Goal: Task Accomplishment & Management: Use online tool/utility

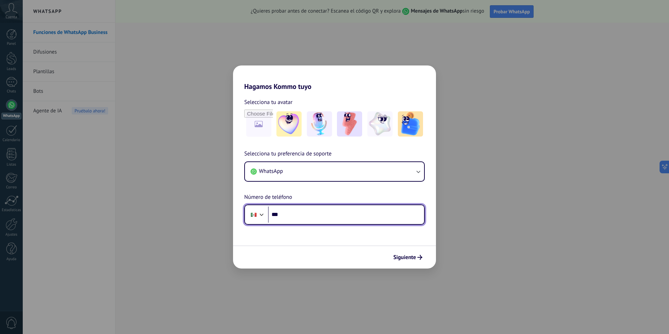
click at [343, 214] on input "***" at bounding box center [346, 214] width 156 height 16
click at [263, 215] on div at bounding box center [262, 214] width 8 height 8
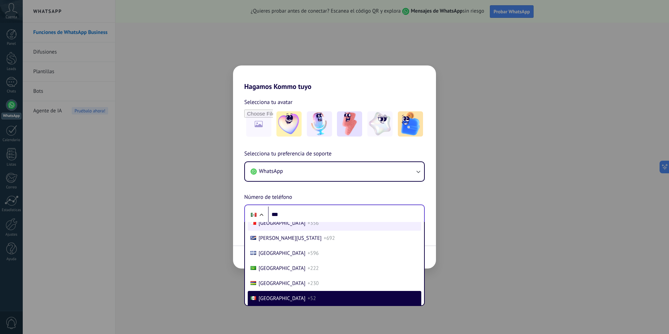
scroll to position [1064, 0]
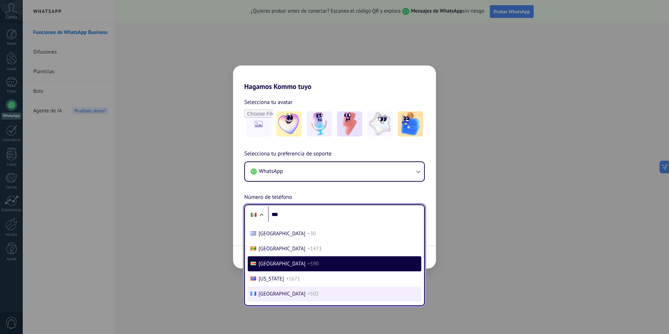
click at [278, 297] on li "[GEOGRAPHIC_DATA] +502" at bounding box center [335, 293] width 174 height 15
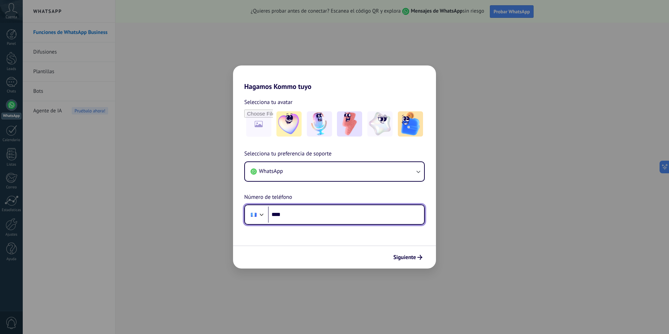
click at [311, 215] on input "***" at bounding box center [346, 214] width 156 height 16
type input "**********"
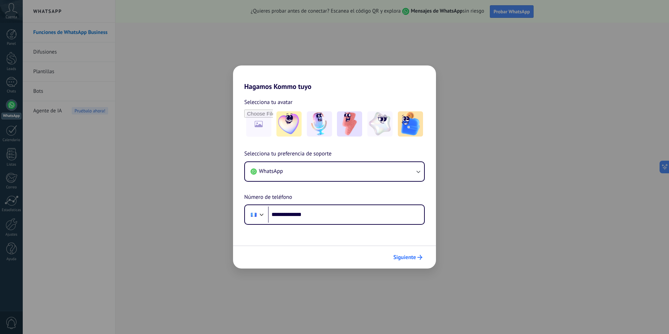
click at [406, 257] on span "Siguiente" at bounding box center [404, 257] width 23 height 5
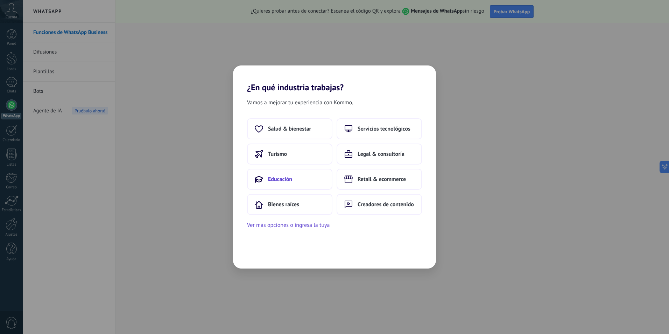
click at [298, 179] on button "Educación" at bounding box center [289, 179] width 85 height 21
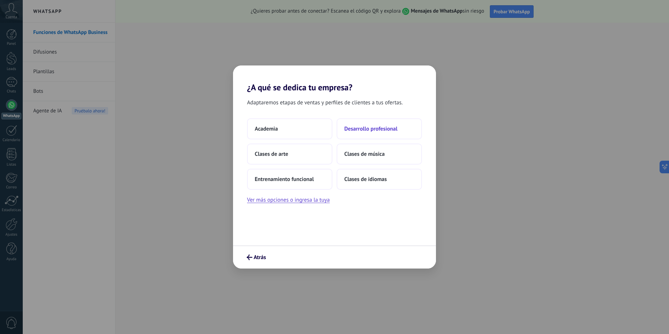
click at [391, 124] on button "Desarrollo profesional" at bounding box center [379, 128] width 85 height 21
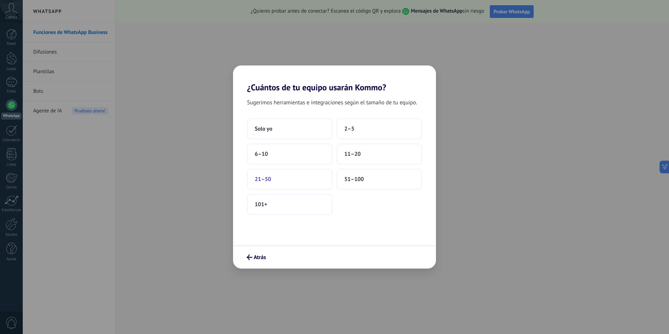
click at [260, 180] on span "21–50" at bounding box center [263, 179] width 16 height 7
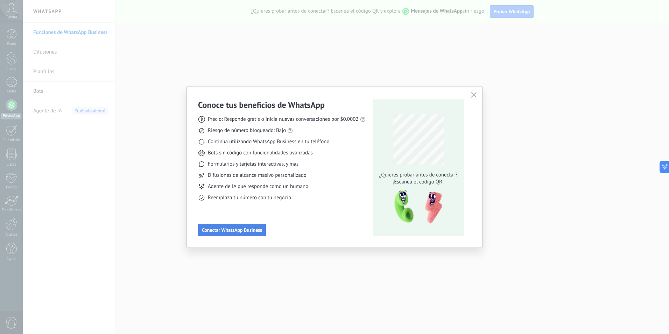
click at [241, 230] on span "Conectar WhatsApp Business" at bounding box center [232, 229] width 60 height 5
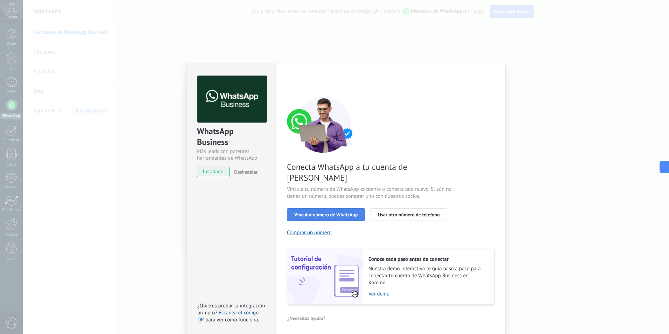
click at [322, 212] on span "Vincular número de WhatsApp" at bounding box center [325, 214] width 63 height 5
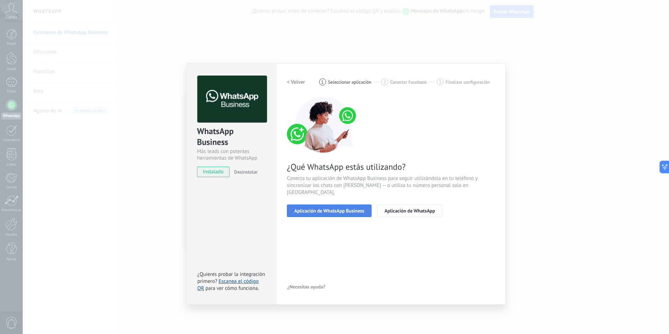
click at [338, 208] on span "Aplicación de WhatsApp Business" at bounding box center [329, 210] width 70 height 5
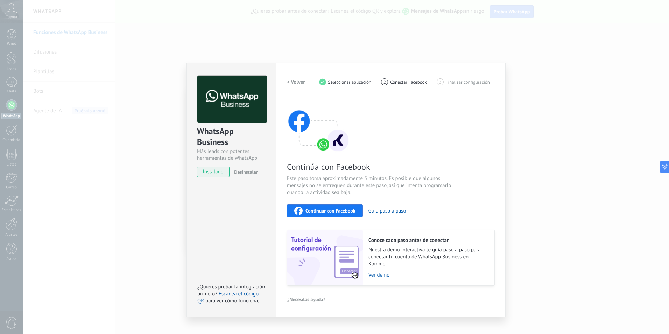
drag, startPoint x: 571, startPoint y: 106, endPoint x: 567, endPoint y: 105, distance: 3.7
click at [571, 106] on div "WhatsApp Business Más leads con potentes herramientas de WhatsApp instalado Des…" at bounding box center [346, 167] width 646 height 334
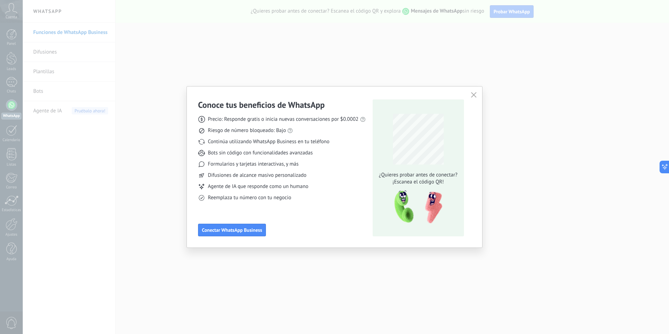
click at [473, 96] on icon "button" at bounding box center [474, 95] width 6 height 6
